Goal: Information Seeking & Learning: Learn about a topic

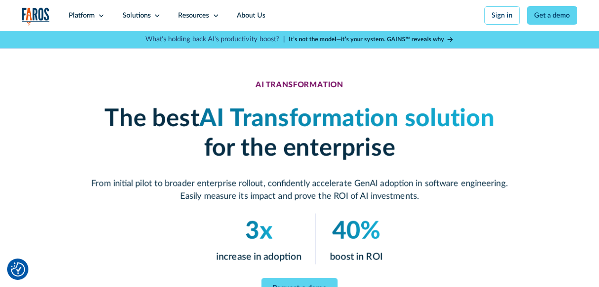
click at [330, 39] on strong "It’s not the model—it’s your system. GAINS™ reveals why" at bounding box center [366, 39] width 155 height 6
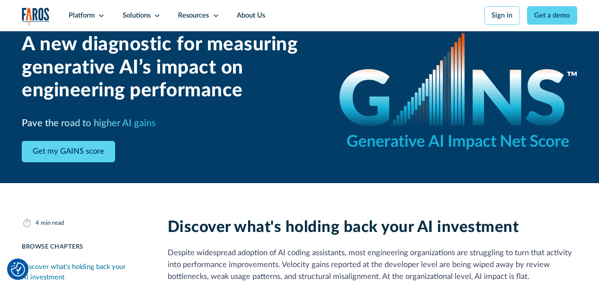
scroll to position [95, 0]
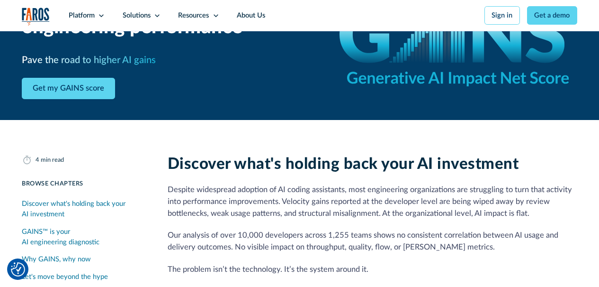
click at [15, 273] on img "Cookie Settings" at bounding box center [18, 269] width 14 height 14
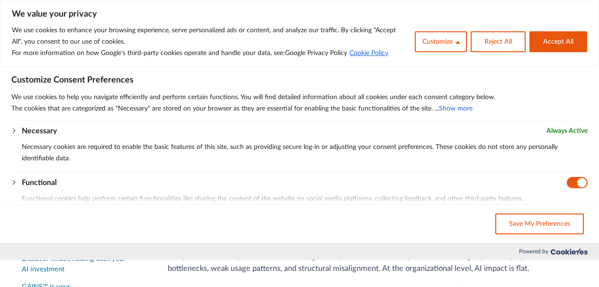
scroll to position [0, 0]
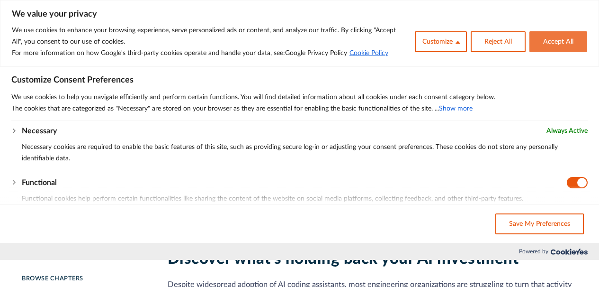
click at [559, 44] on button "Accept All" at bounding box center [558, 41] width 58 height 21
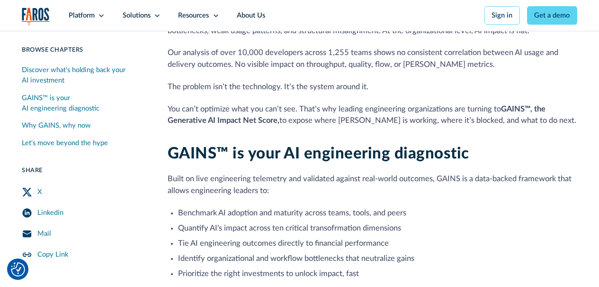
scroll to position [284, 0]
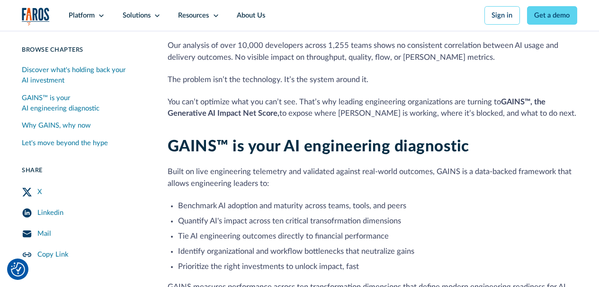
click at [48, 214] on div "Linkedin" at bounding box center [50, 212] width 26 height 10
